Goal: Task Accomplishment & Management: Use online tool/utility

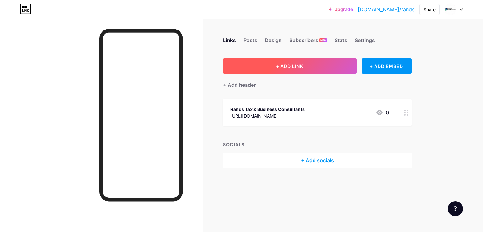
click at [278, 68] on span "+ ADD LINK" at bounding box center [289, 66] width 27 height 5
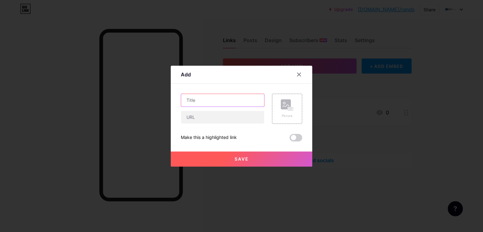
click at [209, 103] on input "text" at bounding box center [222, 100] width 83 height 13
paste input "Tax Accountant In [PERSON_NAME] | [PERSON_NAME] Tax & Business Consultants"
type input "Tax Accountant In [PERSON_NAME] | [PERSON_NAME] Tax & Business Consultants"
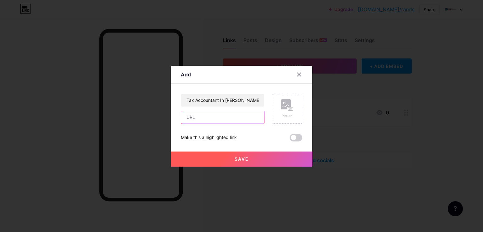
click at [206, 112] on input "text" at bounding box center [222, 117] width 83 height 13
paste input "[URL][DOMAIN_NAME][PERSON_NAME]"
type input "[URL][DOMAIN_NAME][PERSON_NAME]"
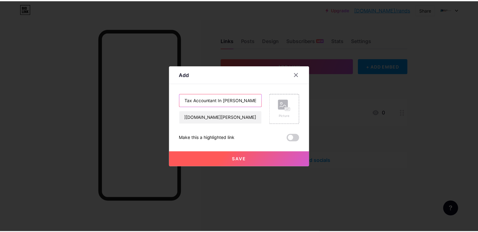
scroll to position [0, 0]
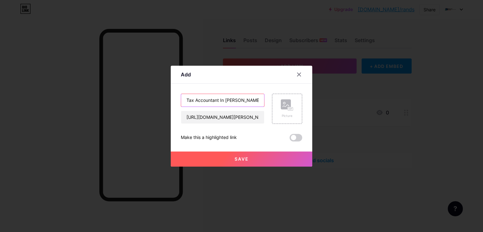
click at [184, 101] on input "Tax Accountant In [PERSON_NAME] | [PERSON_NAME] Tax & Business Consultants" at bounding box center [222, 100] width 83 height 13
click at [246, 159] on span "Save" at bounding box center [242, 158] width 14 height 5
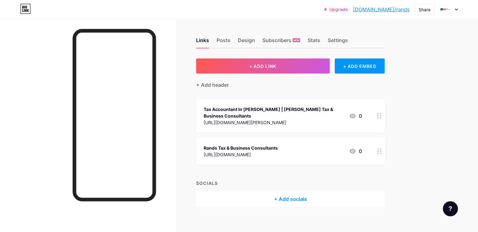
click at [382, 117] on icon at bounding box center [379, 116] width 4 height 6
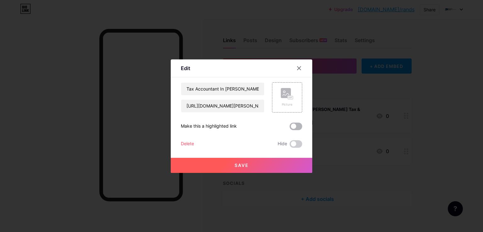
click at [294, 125] on span at bounding box center [296, 127] width 13 height 8
click at [290, 128] on input "checkbox" at bounding box center [290, 128] width 0 height 0
click at [258, 163] on button "Save" at bounding box center [242, 165] width 142 height 15
click at [239, 184] on div at bounding box center [241, 116] width 483 height 232
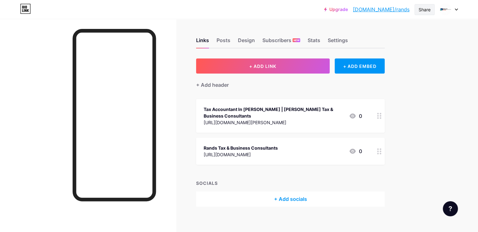
click at [428, 8] on div "Share" at bounding box center [425, 9] width 12 height 7
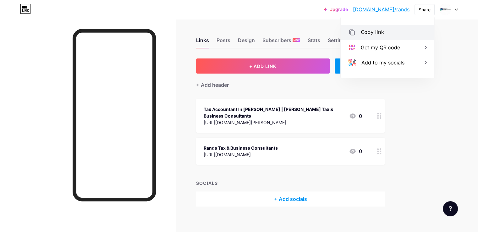
click at [381, 29] on div "Copy link" at bounding box center [372, 33] width 23 height 8
